Goal: Complete application form

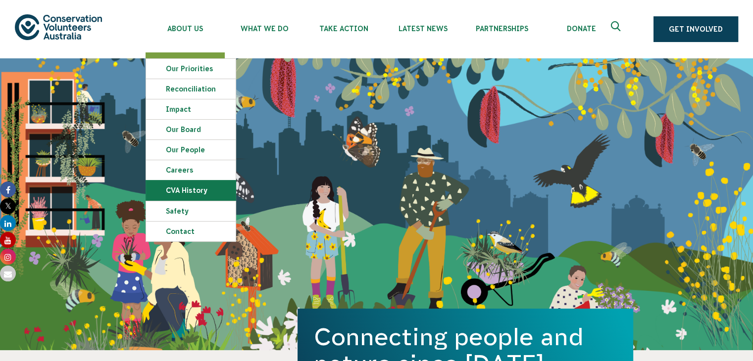
click at [166, 193] on link "CVA history" at bounding box center [191, 191] width 90 height 20
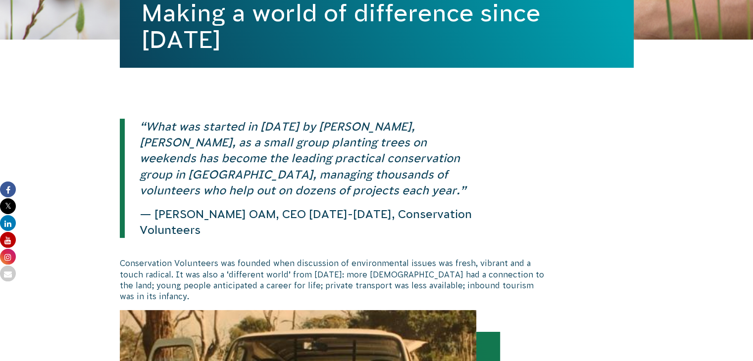
scroll to position [149, 0]
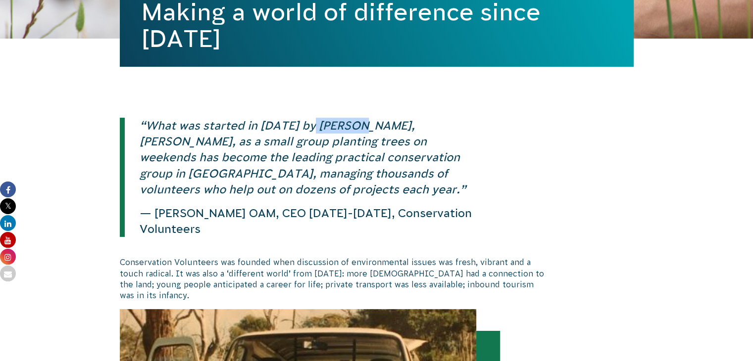
drag, startPoint x: 311, startPoint y: 127, endPoint x: 360, endPoint y: 126, distance: 49.5
click at [360, 126] on em "“What was started in 1982 by Yandoit farmer, Tim Cox, as a small group planting…" at bounding box center [303, 157] width 326 height 77
click at [324, 123] on em "“What was started in 1982 by Yandoit farmer, Tim Cox, as a small group planting…" at bounding box center [303, 157] width 326 height 77
drag, startPoint x: 308, startPoint y: 124, endPoint x: 391, endPoint y: 133, distance: 83.1
click at [391, 133] on p "“What was started in 1982 by Yandoit farmer, Tim Cox, as a small group planting…" at bounding box center [303, 158] width 356 height 80
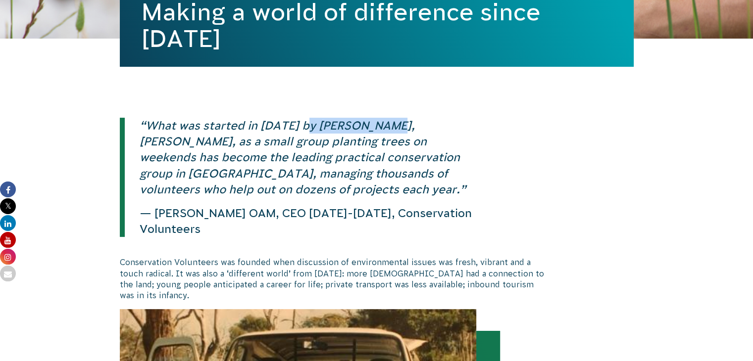
copy em "Yandoit farmer"
click at [322, 160] on em "“What was started in 1982 by Yandoit farmer, Tim Cox, as a small group planting…" at bounding box center [303, 157] width 326 height 77
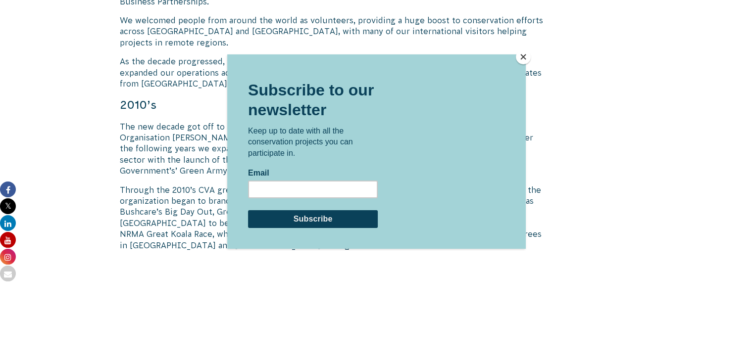
scroll to position [1040, 0]
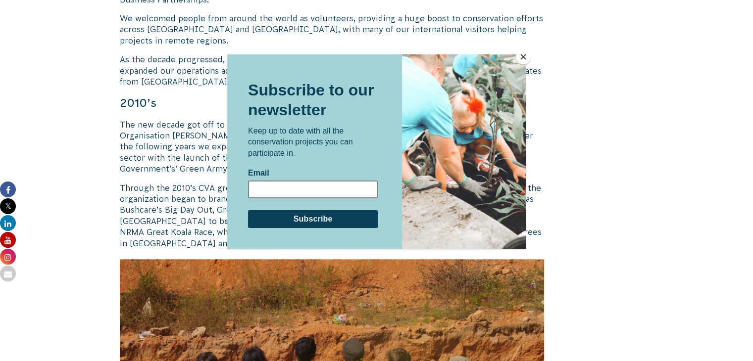
click at [311, 190] on input "Email" at bounding box center [313, 189] width 130 height 18
type input "johnkrainski@gmail.com"
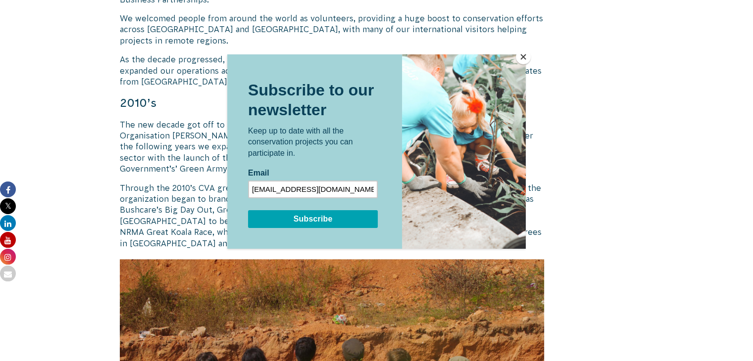
click at [321, 225] on input "Subscribe" at bounding box center [313, 219] width 130 height 18
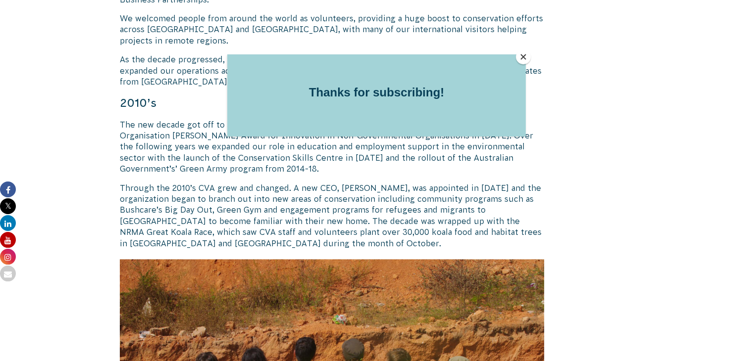
click at [524, 58] on button "Close" at bounding box center [523, 57] width 15 height 15
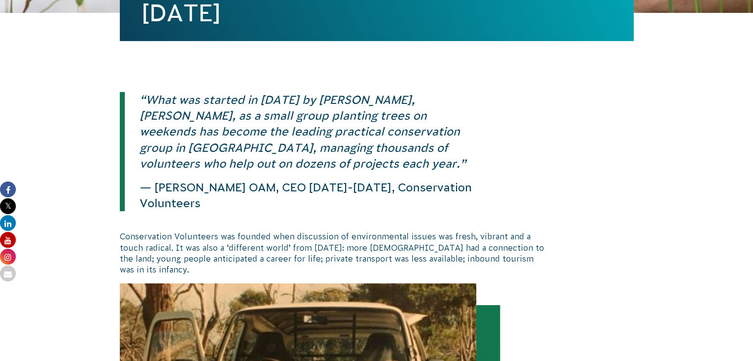
scroll to position [0, 0]
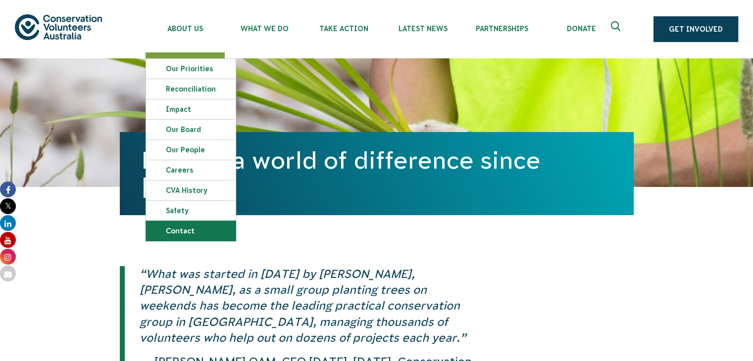
click at [174, 232] on link "Contact" at bounding box center [191, 231] width 90 height 20
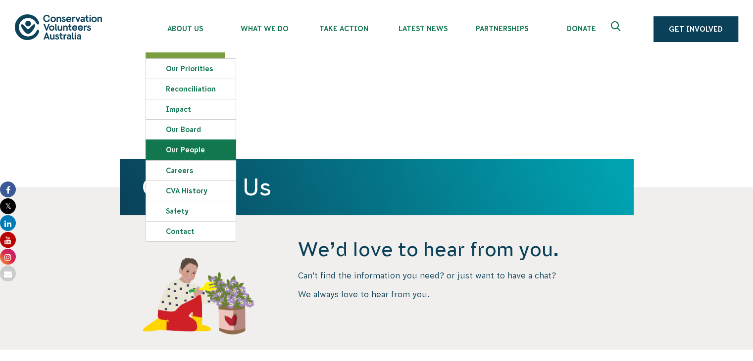
click at [183, 146] on link "Our People" at bounding box center [191, 150] width 90 height 20
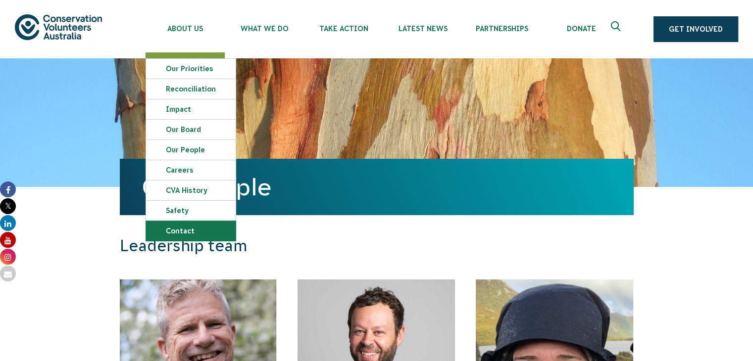
click at [184, 231] on link "Contact" at bounding box center [191, 231] width 90 height 20
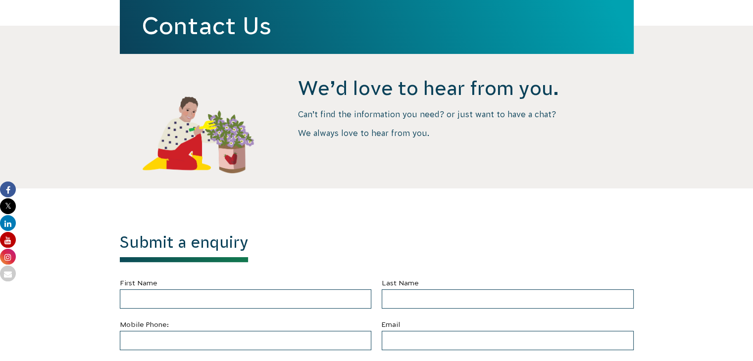
scroll to position [297, 0]
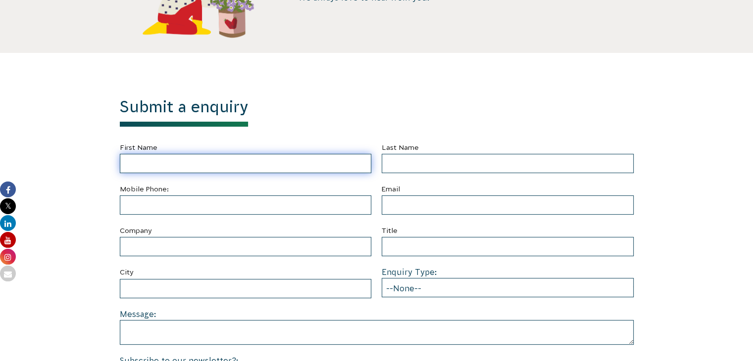
click at [325, 160] on input "First Name" at bounding box center [246, 163] width 252 height 19
type input "[PERSON_NAME]"
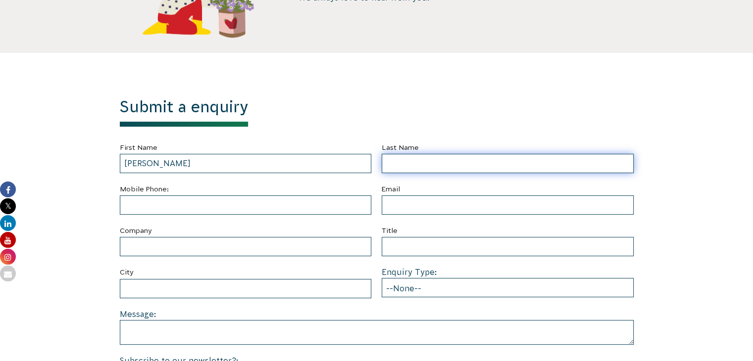
type input "[PERSON_NAME]"
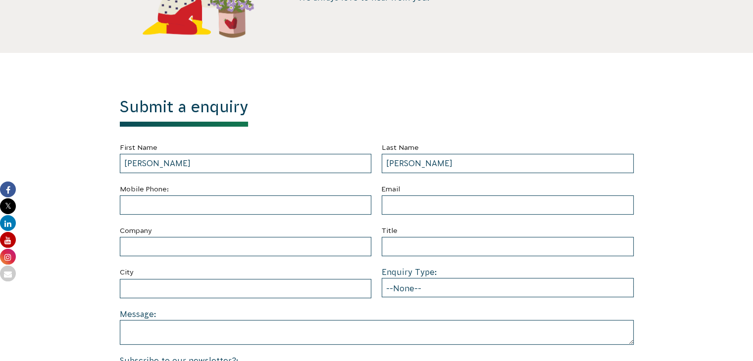
type input "4806207478"
type input "[EMAIL_ADDRESS][DOMAIN_NAME]"
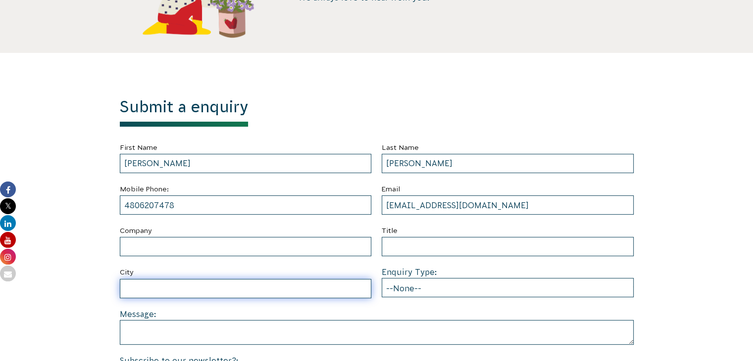
type input "Mesa"
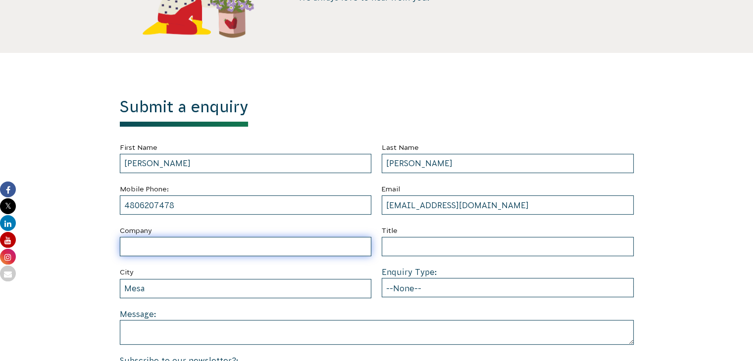
click at [216, 249] on input "Company" at bounding box center [246, 246] width 252 height 19
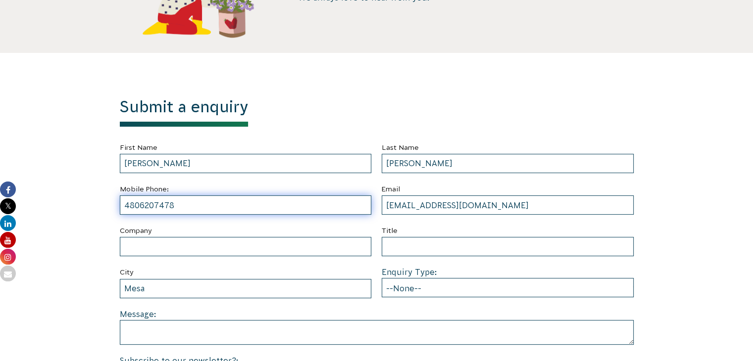
drag, startPoint x: 125, startPoint y: 206, endPoint x: 163, endPoint y: 233, distance: 46.9
click at [125, 206] on input "4806207478" at bounding box center [246, 205] width 252 height 19
type input "+1,4806207478"
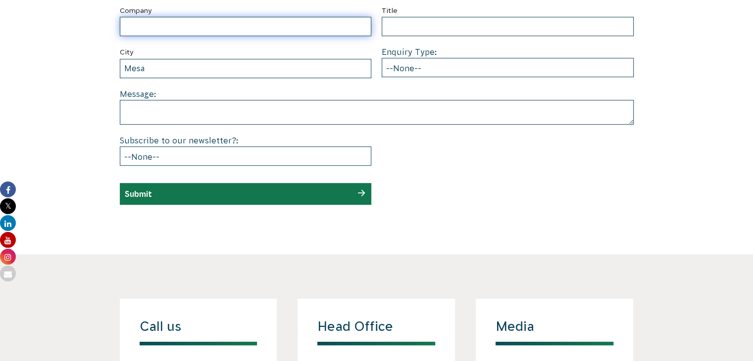
scroll to position [495, 0]
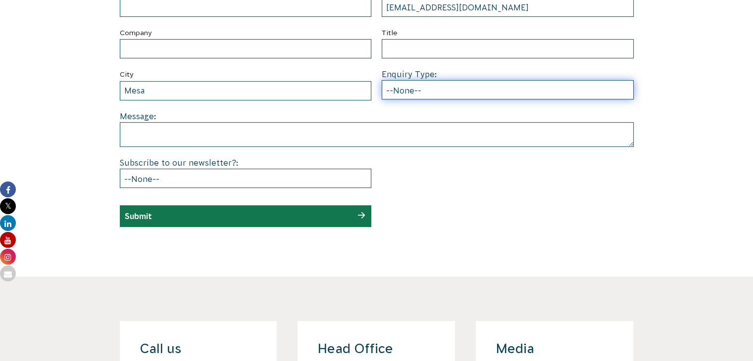
click at [415, 88] on select "--None-- Partnering on conservation and community projects Financial sponsorshi…" at bounding box center [508, 89] width 252 height 19
select select "Other"
click at [382, 80] on select "--None-- Partnering on conservation and community projects Financial sponsorshi…" at bounding box center [508, 89] width 252 height 19
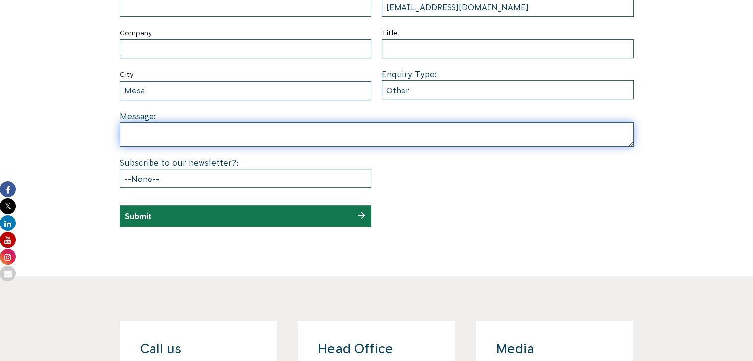
click at [260, 137] on textarea at bounding box center [377, 134] width 514 height 25
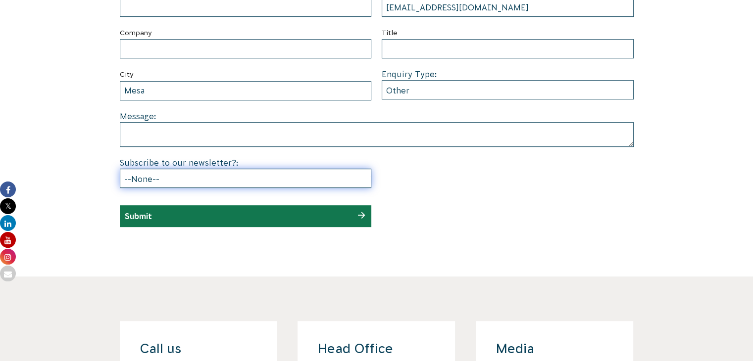
click at [224, 179] on select "--None-- Yes No" at bounding box center [246, 178] width 252 height 19
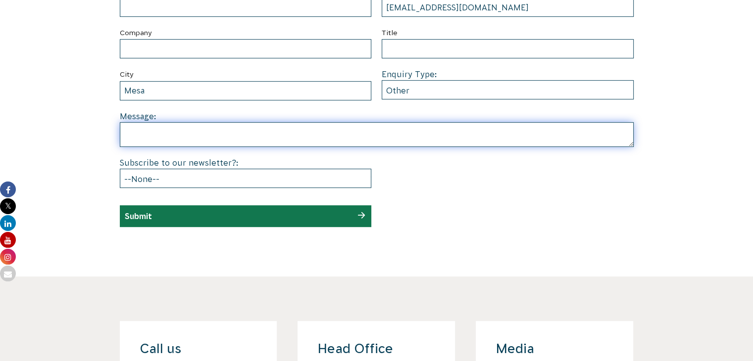
click at [251, 139] on textarea at bounding box center [377, 134] width 514 height 25
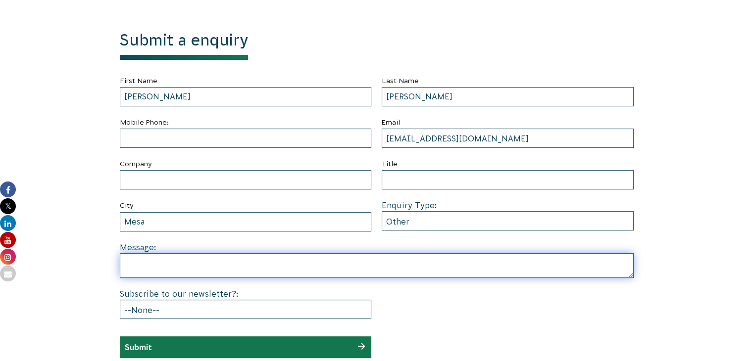
scroll to position [347, 0]
